Goal: Transaction & Acquisition: Obtain resource

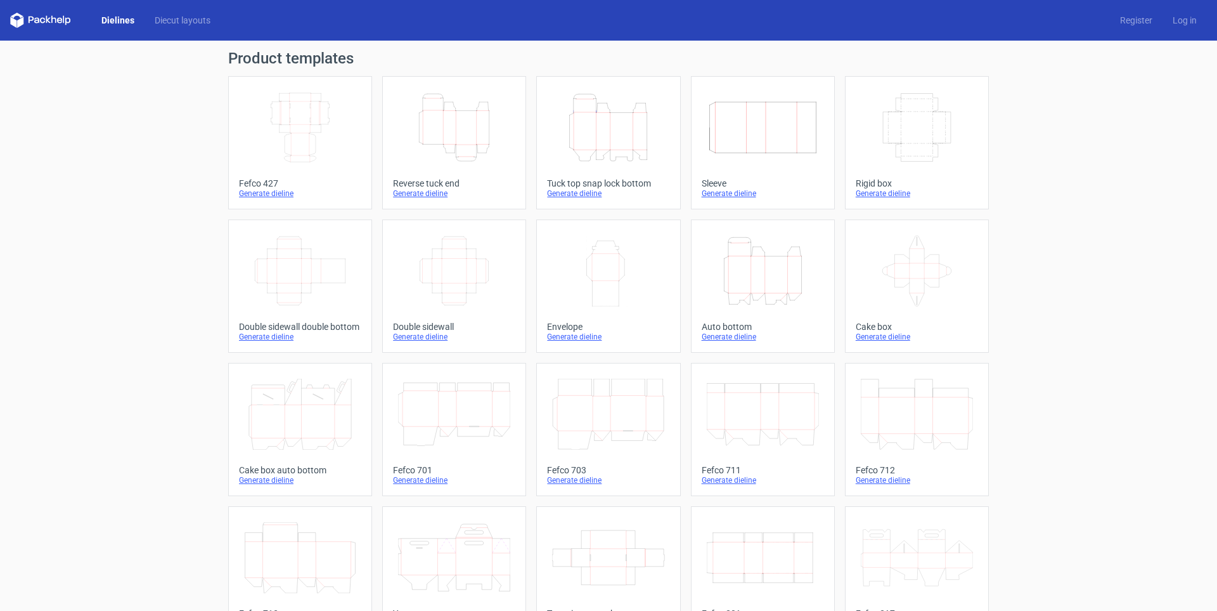
click at [484, 138] on icon "Height Depth Width" at bounding box center [454, 127] width 112 height 71
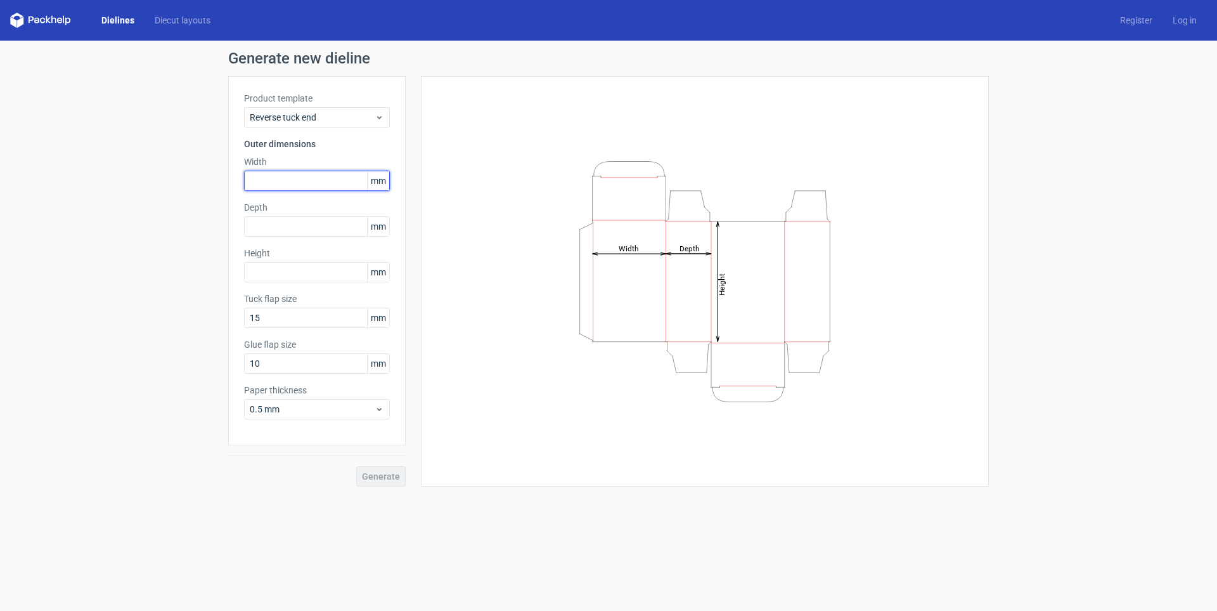
click at [328, 185] on input "text" at bounding box center [317, 181] width 146 height 20
type input "45"
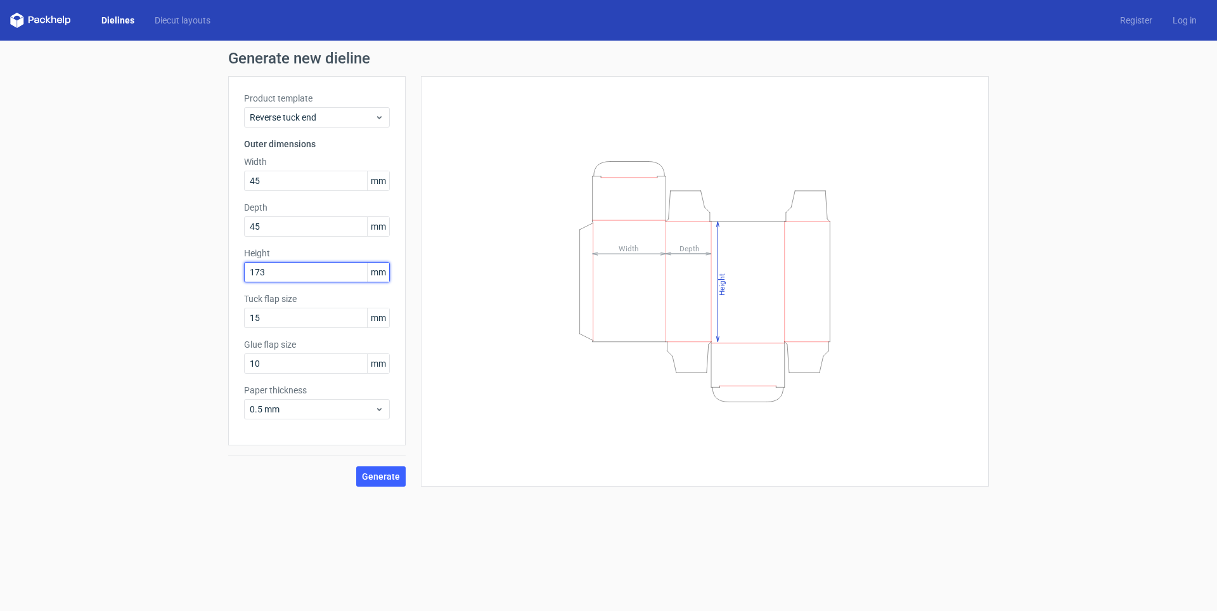
type input "173"
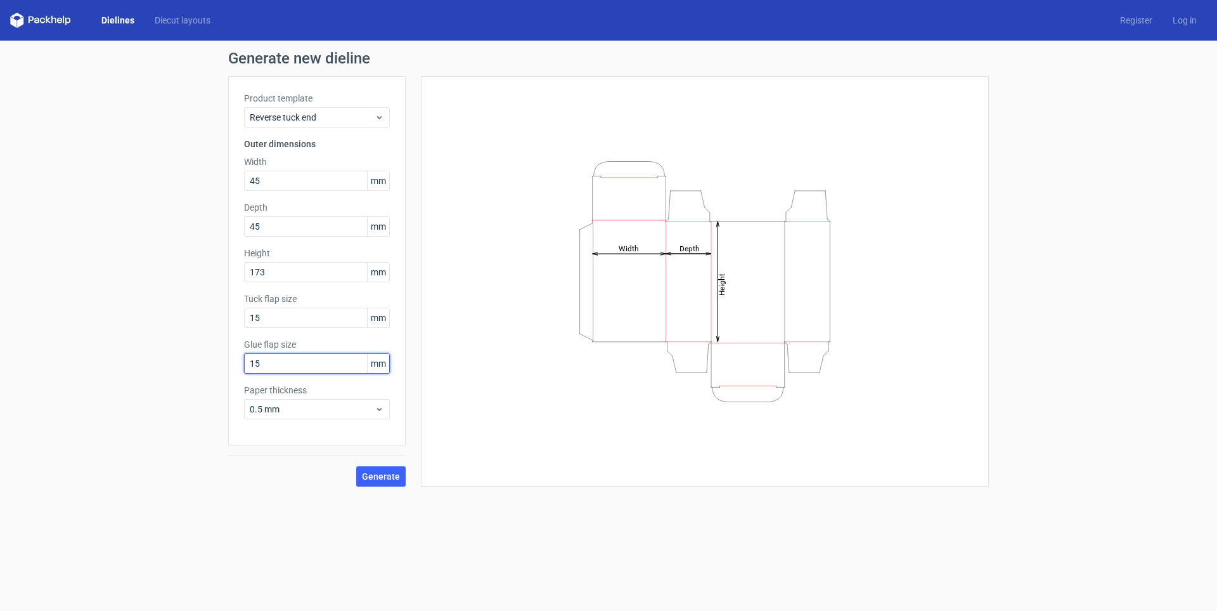
type input "15"
click at [303, 415] on div "0.5 mm" at bounding box center [317, 409] width 146 height 20
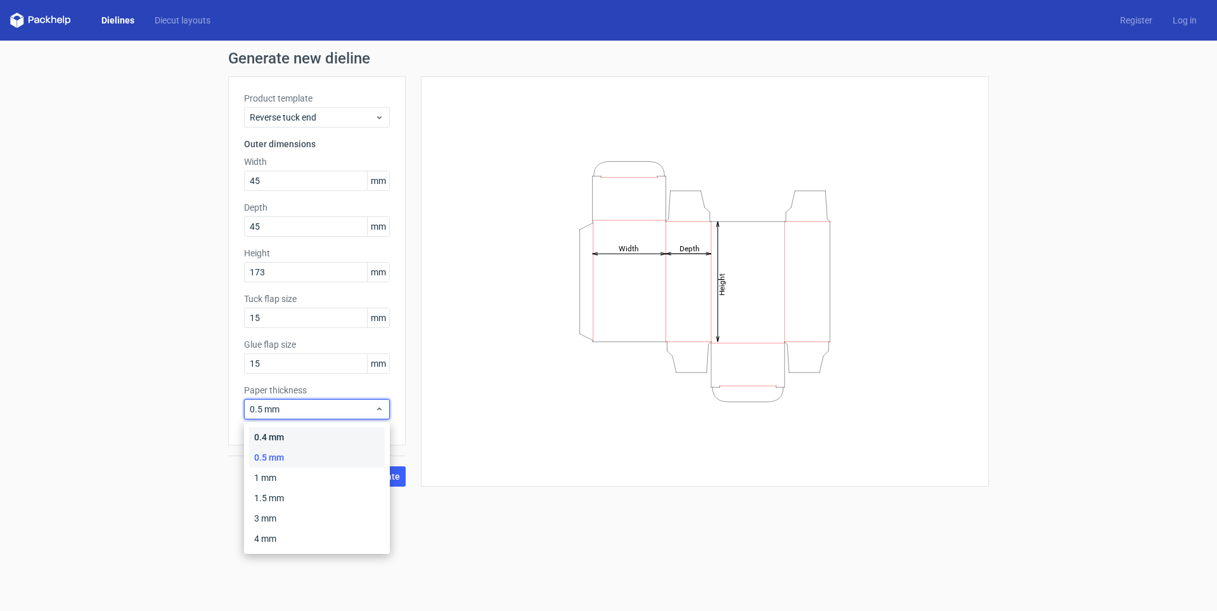
click at [300, 429] on div "0.4 mm" at bounding box center [317, 437] width 136 height 20
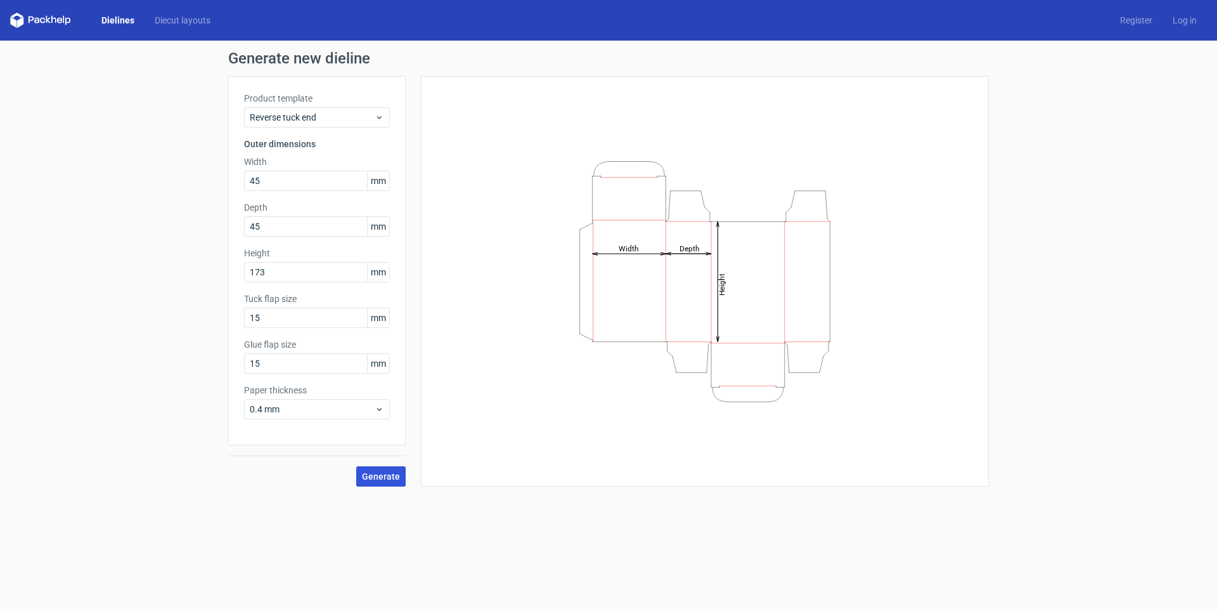
click at [383, 473] on span "Generate" at bounding box center [381, 476] width 38 height 9
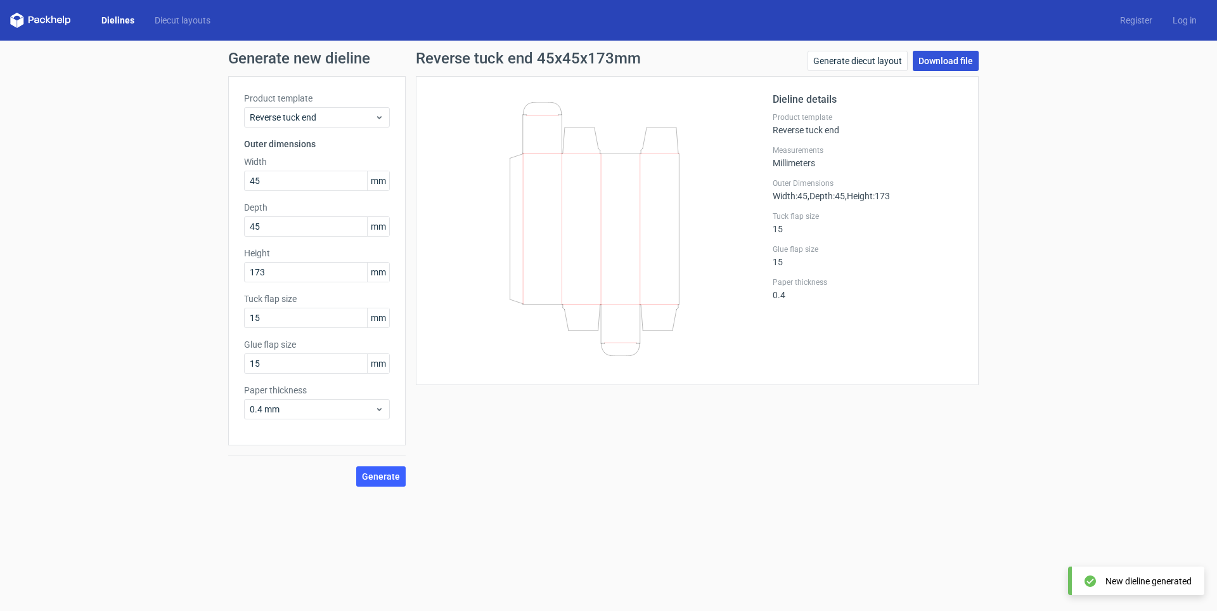
click at [948, 61] on link "Download file" at bounding box center [946, 61] width 66 height 20
drag, startPoint x: 284, startPoint y: 176, endPoint x: 202, endPoint y: 181, distance: 82.5
click at [250, 177] on input "45" at bounding box center [317, 181] width 146 height 20
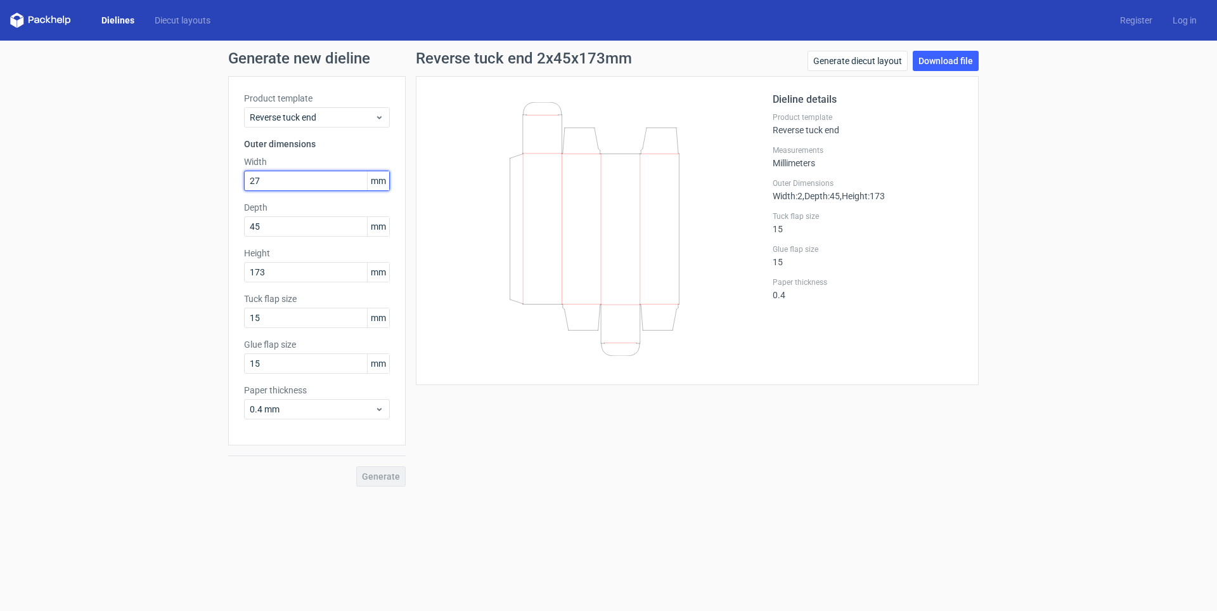
type input "27"
type input "85"
click at [379, 480] on span "Generate" at bounding box center [381, 476] width 38 height 9
click at [963, 64] on link "Download file" at bounding box center [946, 61] width 66 height 20
